Goal: Information Seeking & Learning: Check status

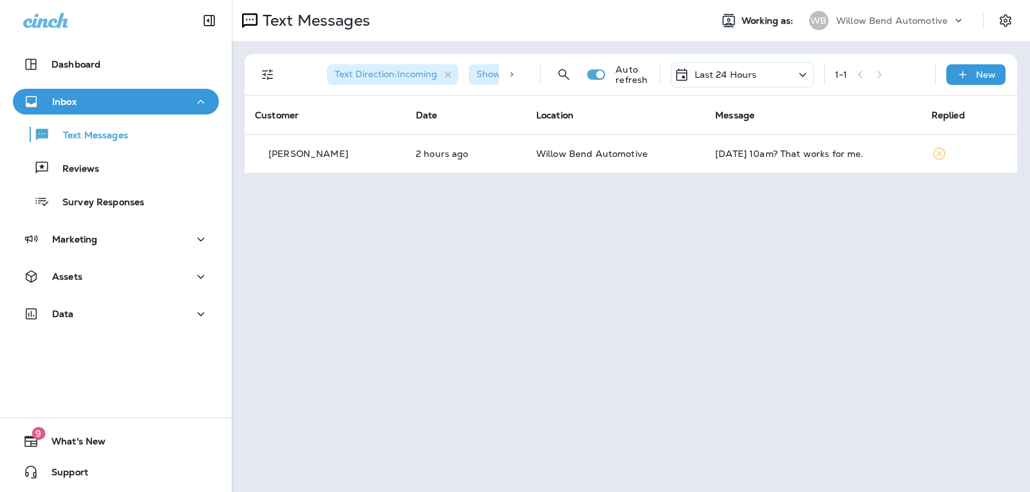
click at [734, 76] on p "Last 24 Hours" at bounding box center [725, 75] width 62 height 10
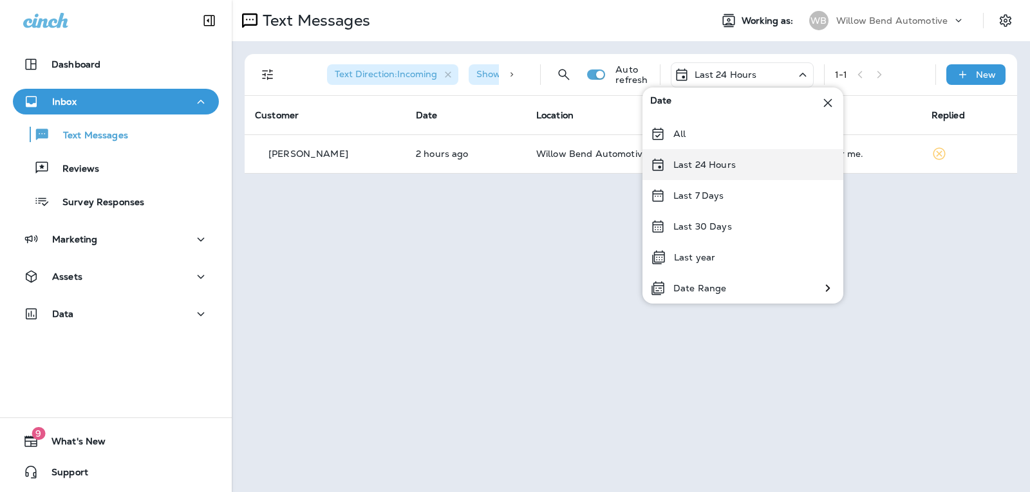
click at [723, 165] on p "Last 24 Hours" at bounding box center [704, 165] width 62 height 10
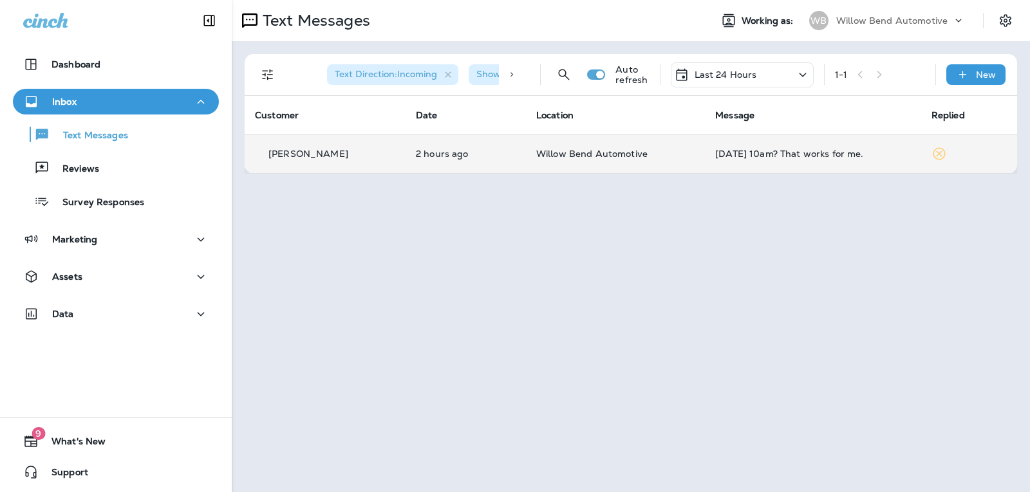
click at [857, 149] on div "[DATE] 10am? That works for me." at bounding box center [813, 154] width 196 height 10
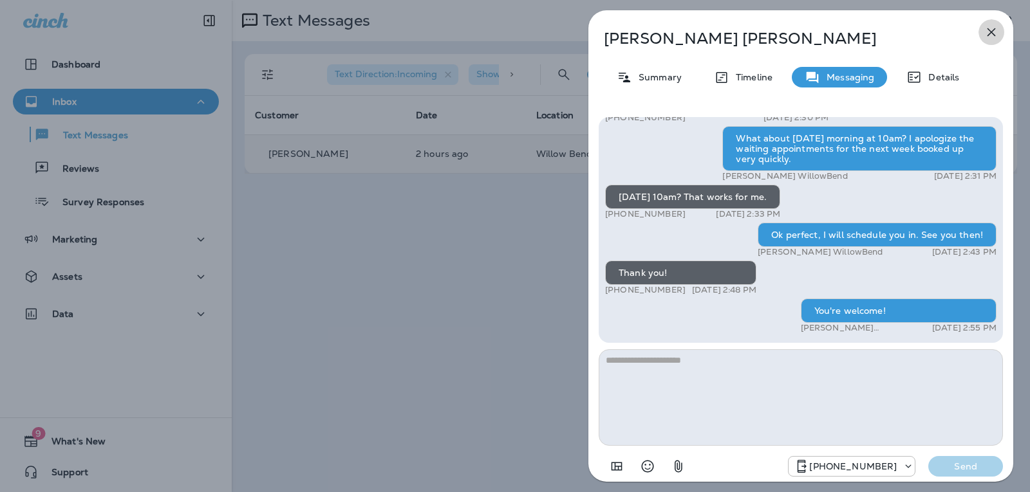
click at [997, 22] on button "button" at bounding box center [991, 32] width 26 height 26
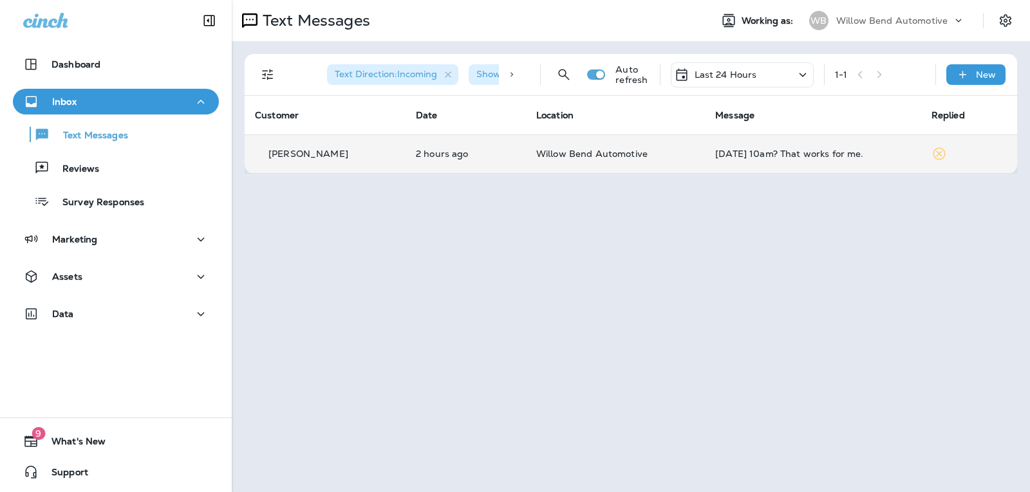
click at [738, 73] on p "Last 24 Hours" at bounding box center [725, 75] width 62 height 10
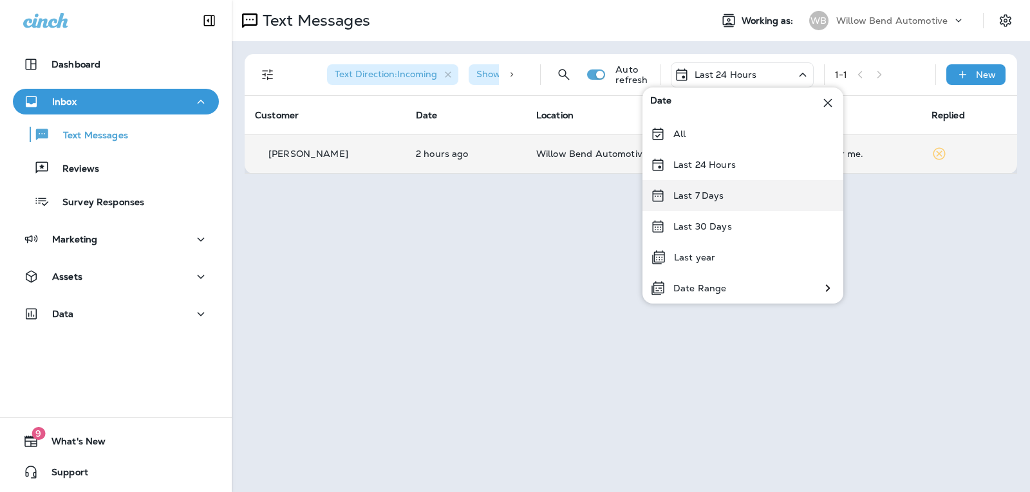
click at [737, 188] on div "Last 7 Days" at bounding box center [742, 195] width 201 height 31
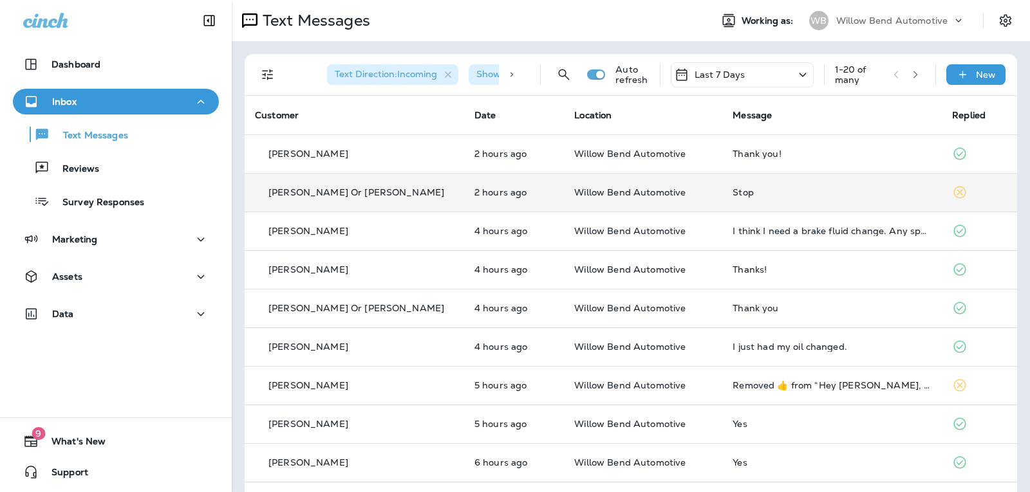
click at [845, 207] on td "Stop" at bounding box center [831, 192] width 219 height 39
